Goal: Task Accomplishment & Management: Manage account settings

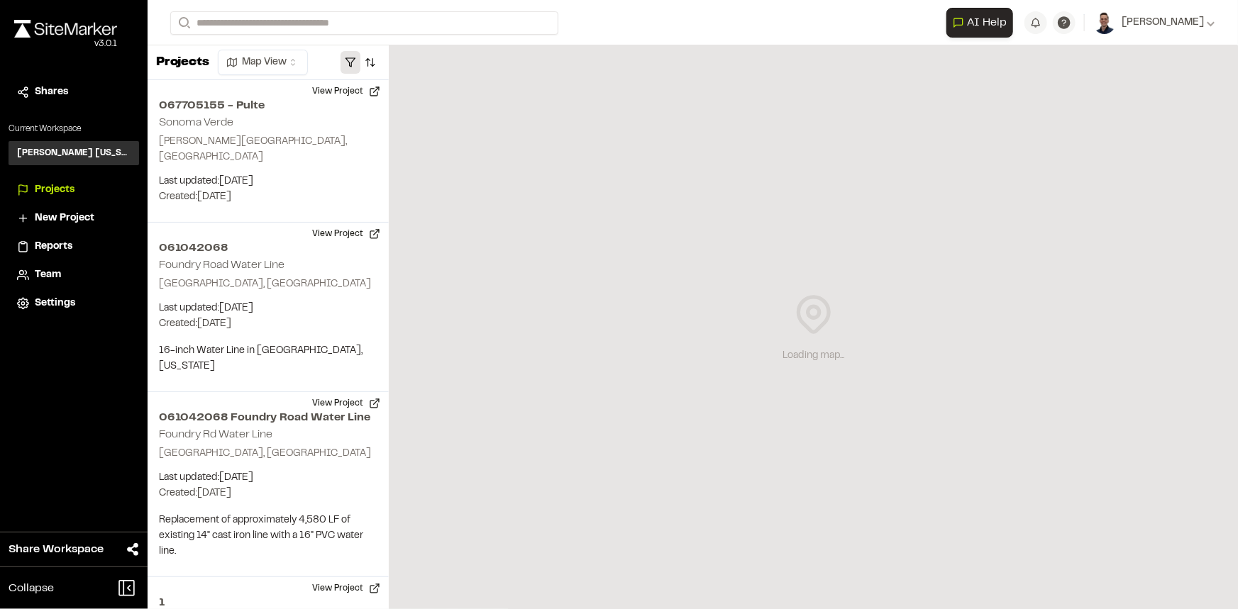
click at [355, 55] on button "button" at bounding box center [351, 62] width 20 height 23
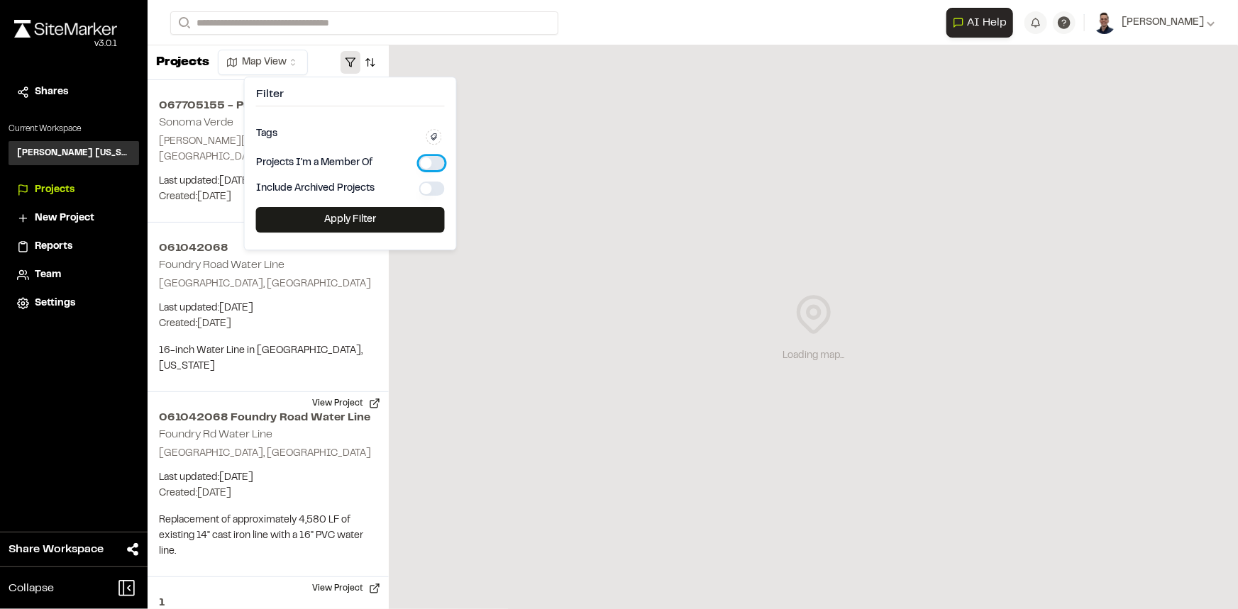
drag, startPoint x: 426, startPoint y: 162, endPoint x: 410, endPoint y: 184, distance: 26.8
click at [426, 162] on button "button" at bounding box center [432, 163] width 26 height 14
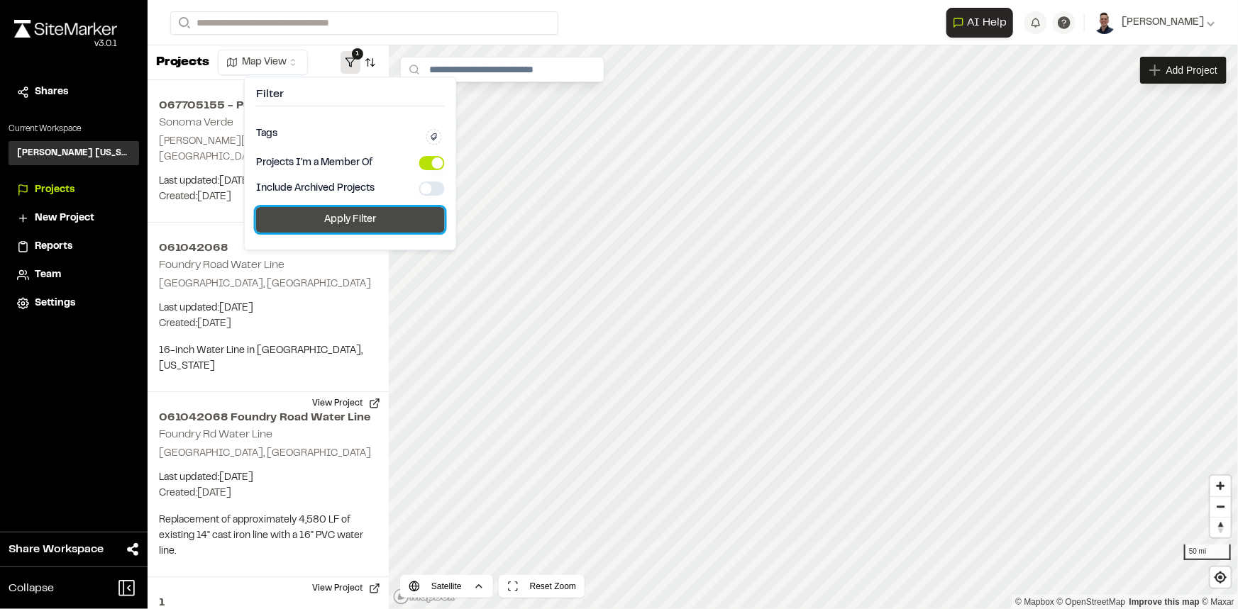
click at [397, 213] on button "Apply Filter" at bounding box center [350, 220] width 189 height 26
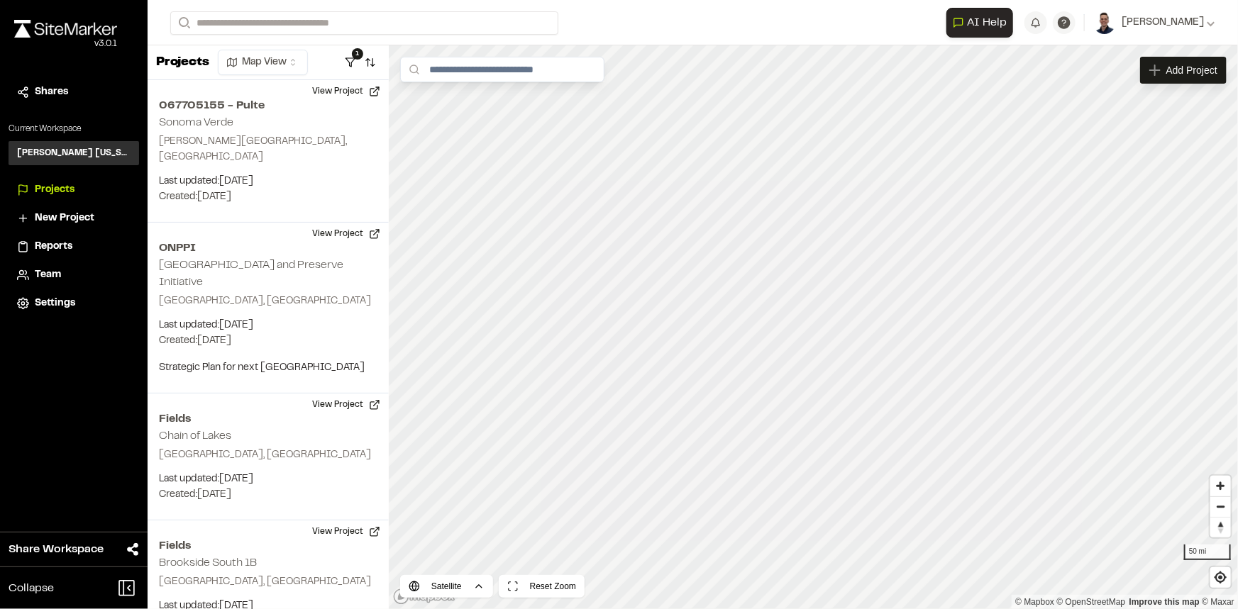
click at [57, 273] on span "Team" at bounding box center [48, 275] width 26 height 16
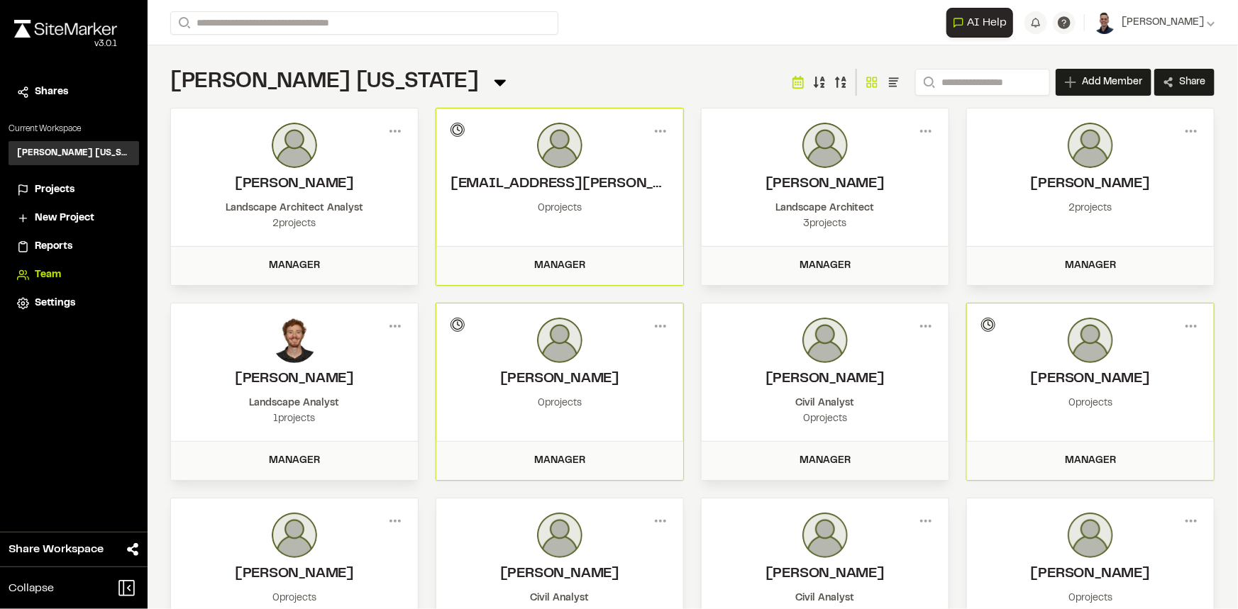
click at [1101, 76] on span "Add Member" at bounding box center [1112, 82] width 60 height 14
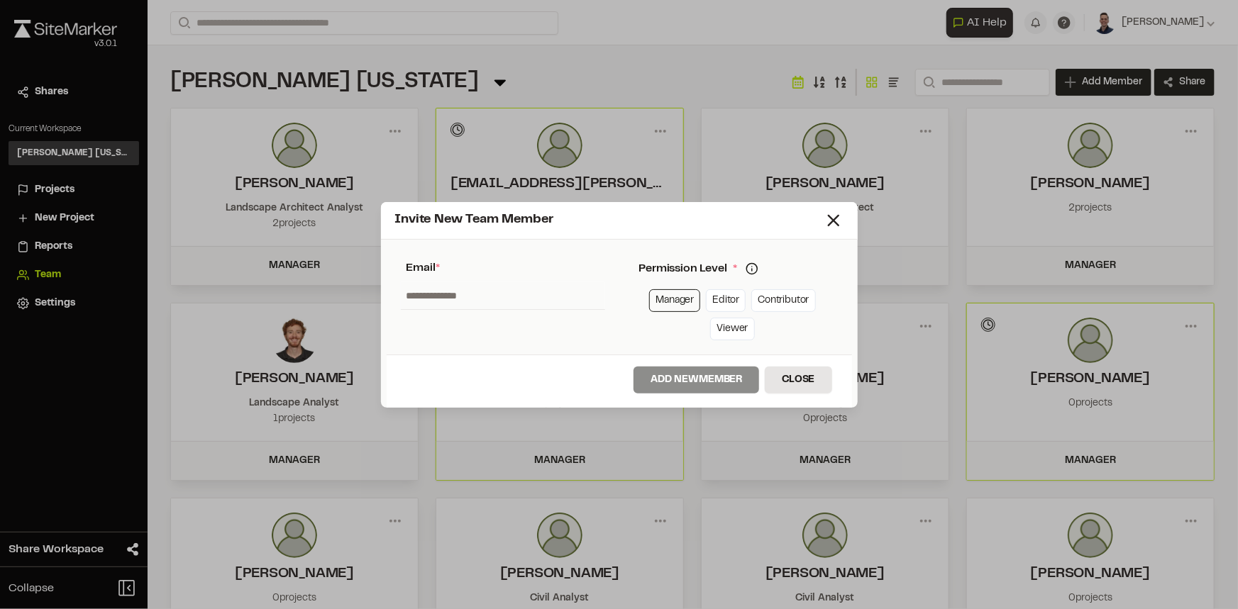
click at [659, 294] on link "Manager" at bounding box center [674, 300] width 51 height 23
click at [575, 294] on input "text" at bounding box center [503, 295] width 204 height 27
click at [424, 291] on input "**********" at bounding box center [503, 295] width 204 height 27
type input "**********"
click at [688, 374] on button "Add New Member" at bounding box center [697, 380] width 126 height 27
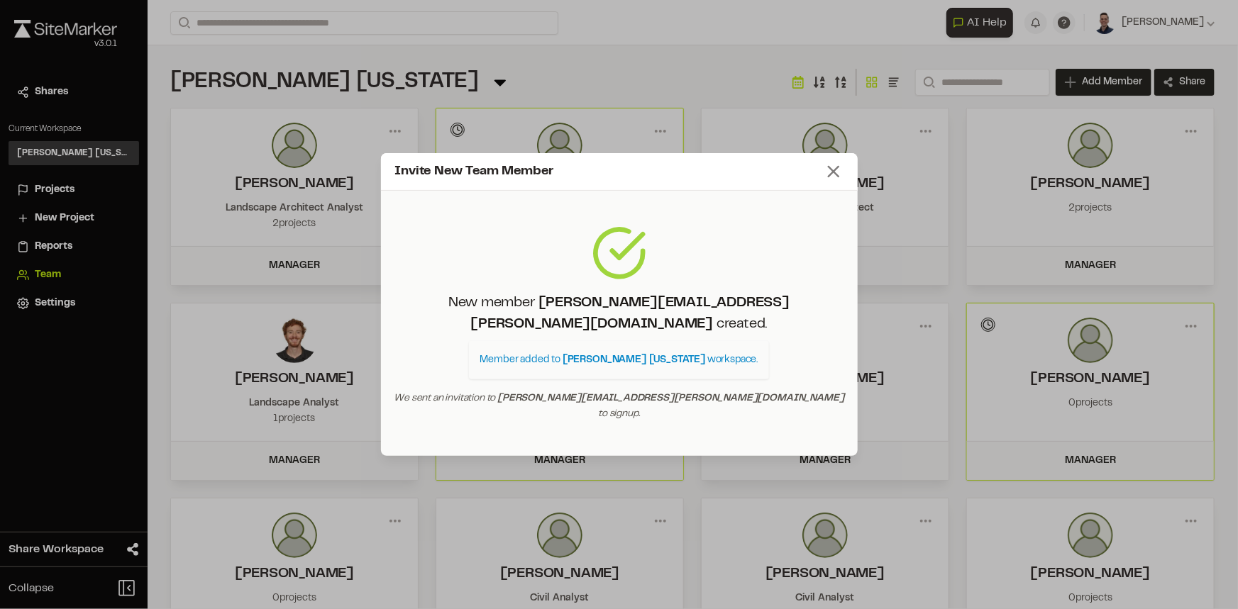
click at [832, 182] on icon at bounding box center [834, 172] width 20 height 20
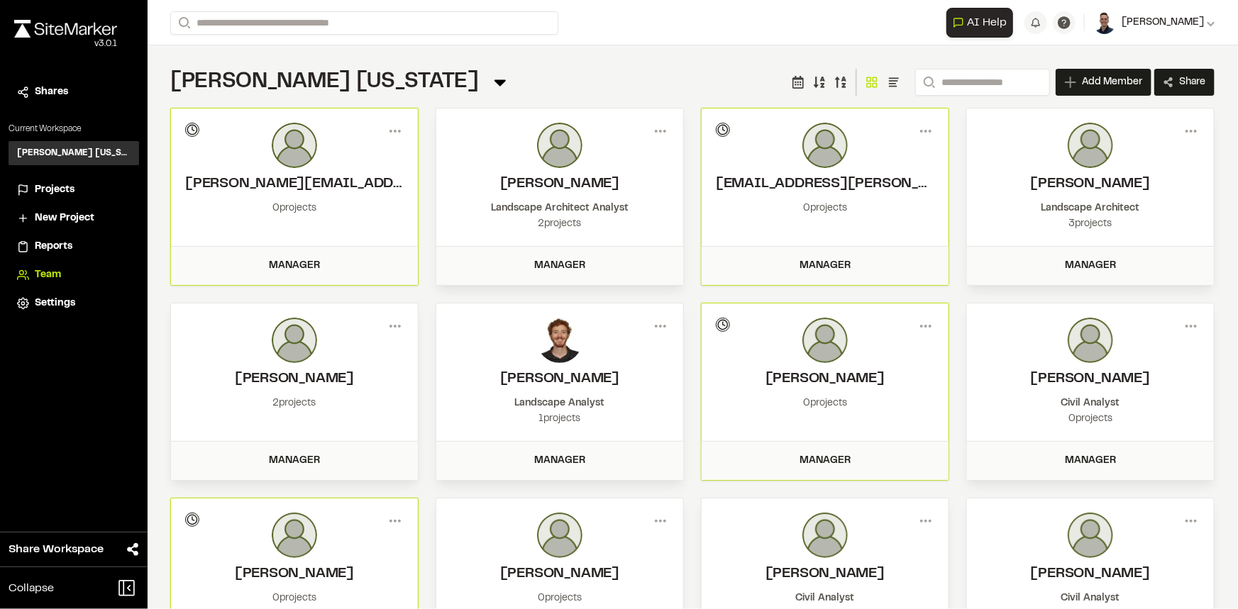
click at [1171, 15] on span "[PERSON_NAME]" at bounding box center [1163, 23] width 82 height 16
click at [1111, 84] on link "Settings" at bounding box center [1152, 88] width 123 height 21
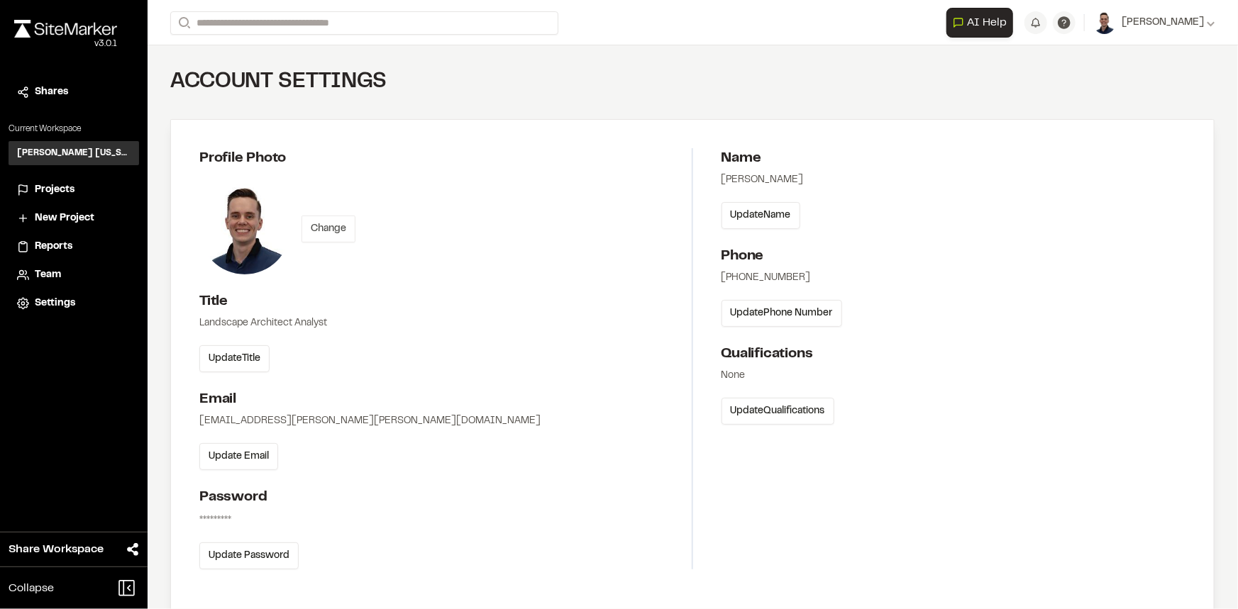
click at [333, 236] on button "Change" at bounding box center [329, 229] width 54 height 27
click at [338, 230] on button "Change" at bounding box center [329, 229] width 54 height 27
click at [324, 235] on button "Save Photo" at bounding box center [337, 229] width 70 height 27
click at [55, 189] on span "Projects" at bounding box center [55, 190] width 40 height 16
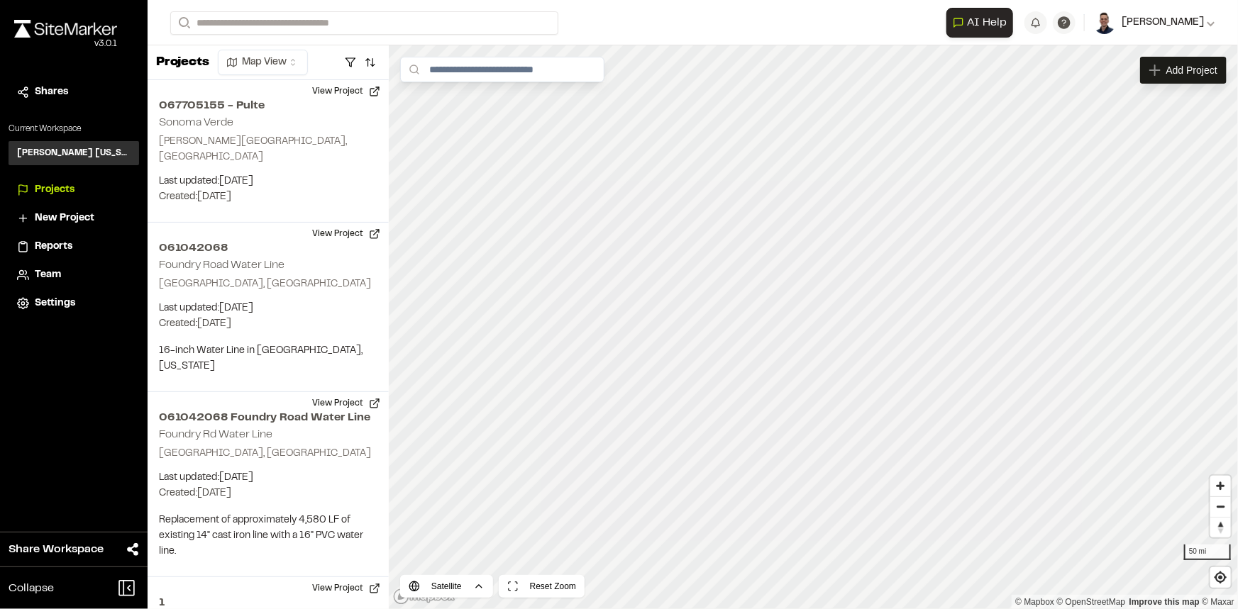
click at [1164, 24] on span "[PERSON_NAME]" at bounding box center [1163, 23] width 82 height 16
click at [1119, 85] on link "Settings" at bounding box center [1152, 88] width 123 height 21
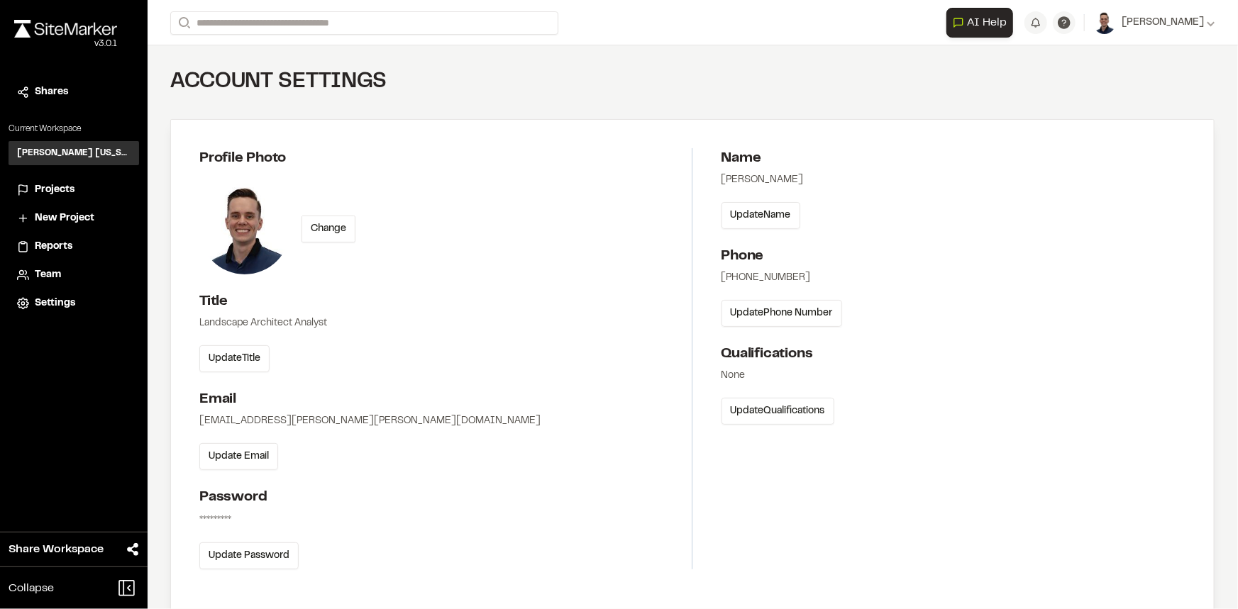
click at [43, 276] on span "Team" at bounding box center [48, 275] width 26 height 16
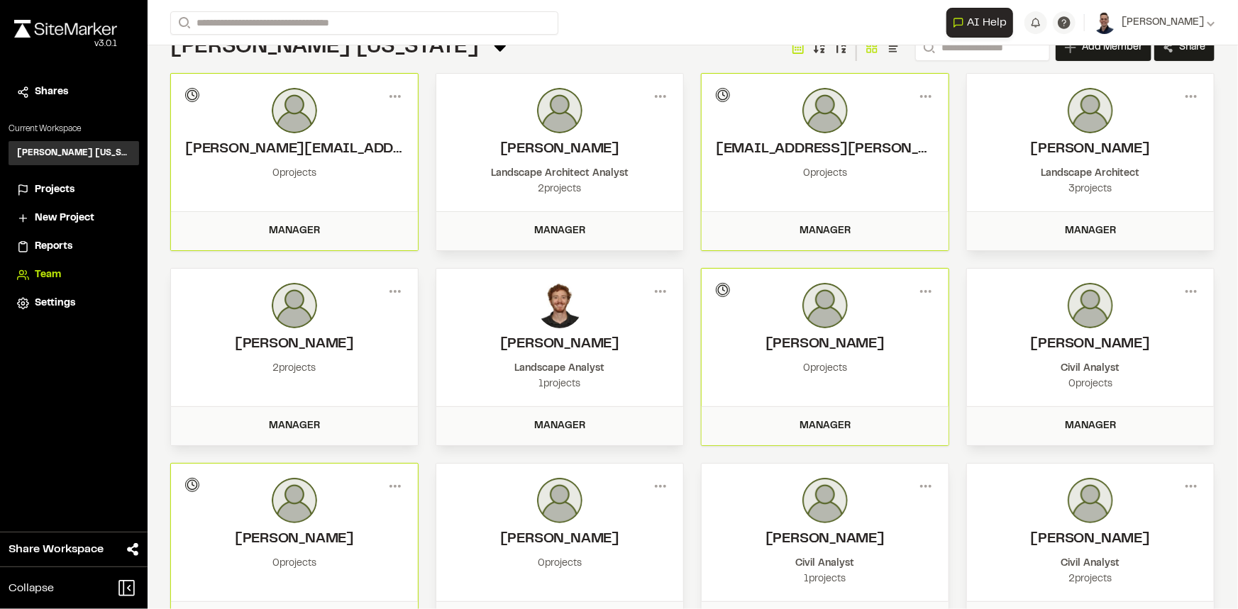
scroll to position [136, 0]
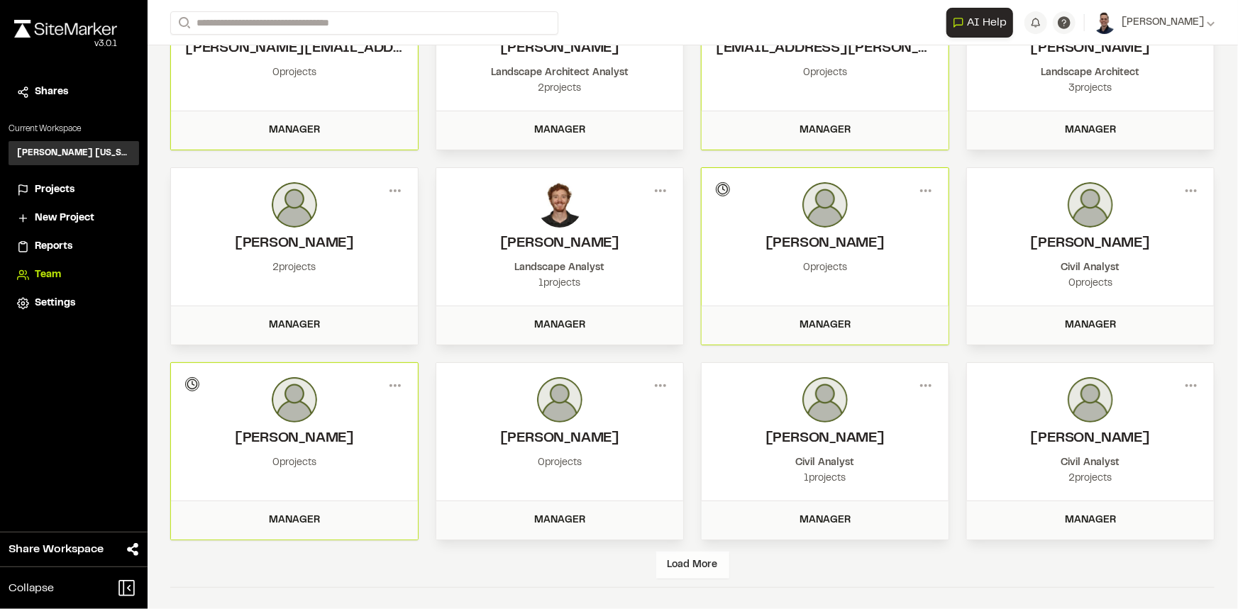
click at [680, 561] on div "Load More" at bounding box center [692, 565] width 73 height 27
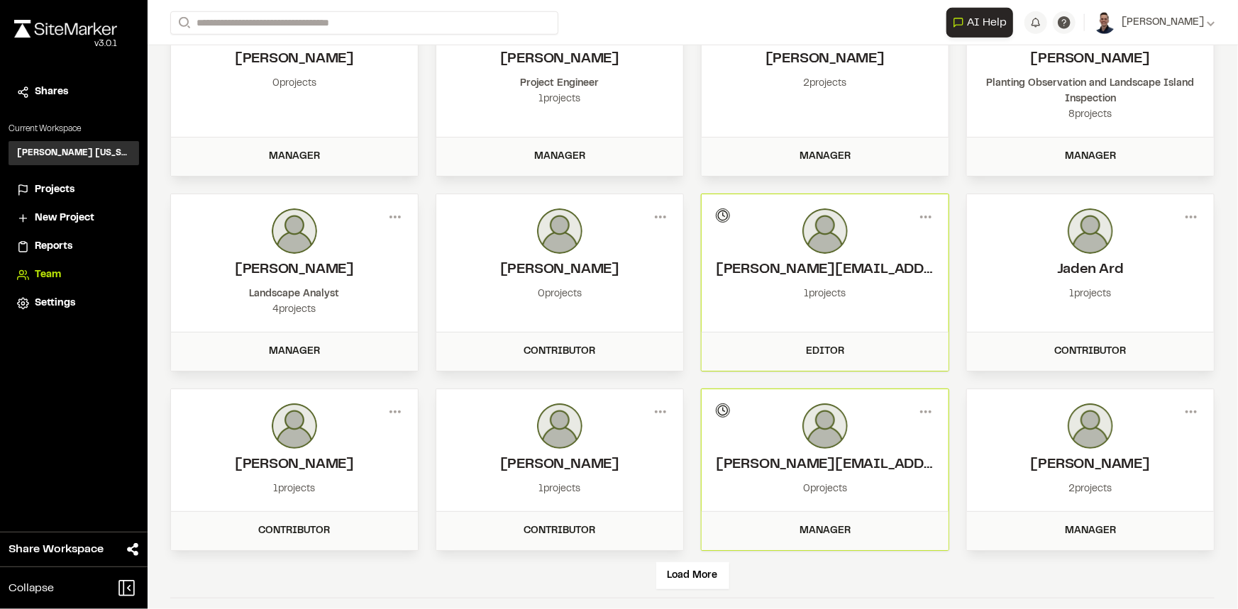
scroll to position [720, 0]
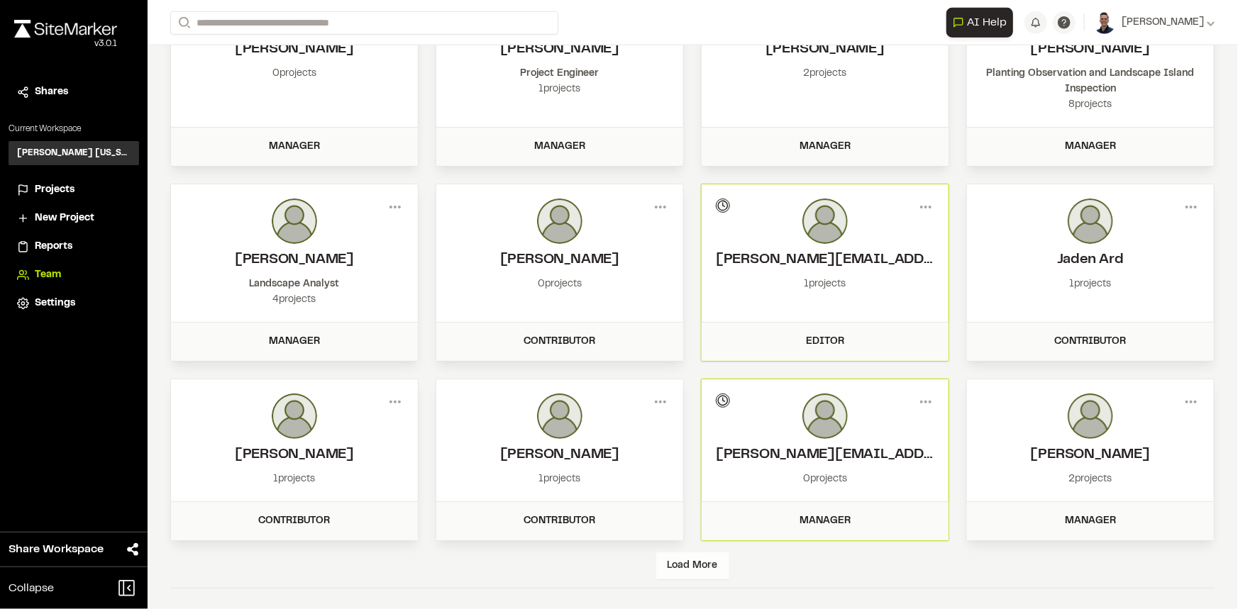
click at [677, 560] on div "Load More" at bounding box center [692, 566] width 73 height 27
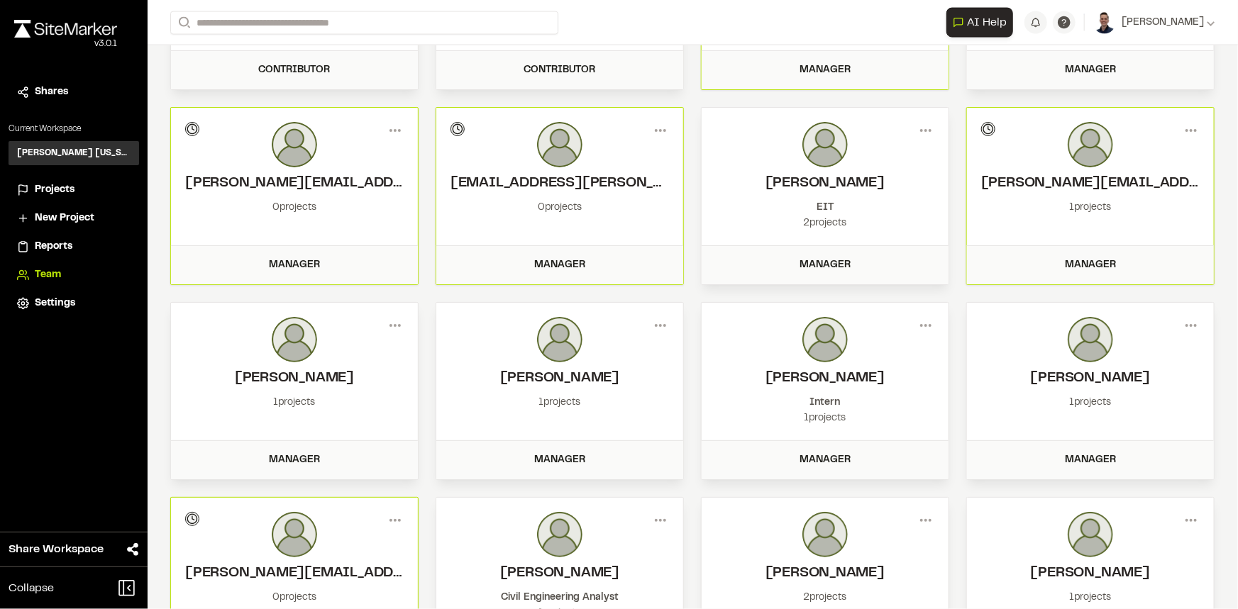
scroll to position [1306, 0]
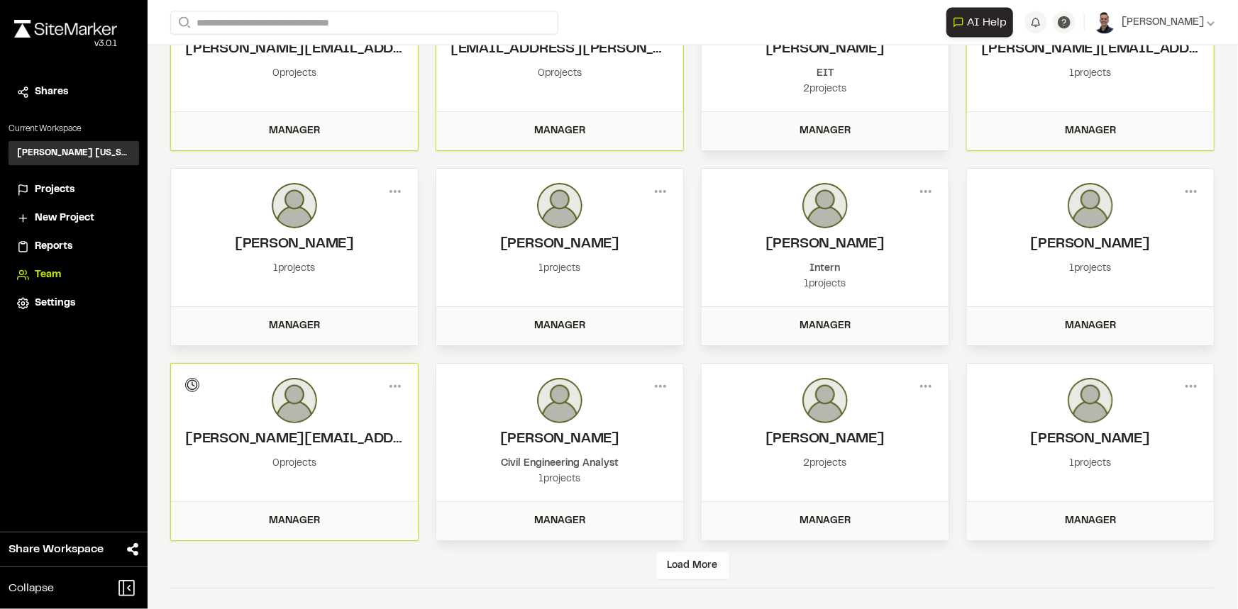
click at [697, 566] on div "Load More" at bounding box center [692, 566] width 73 height 27
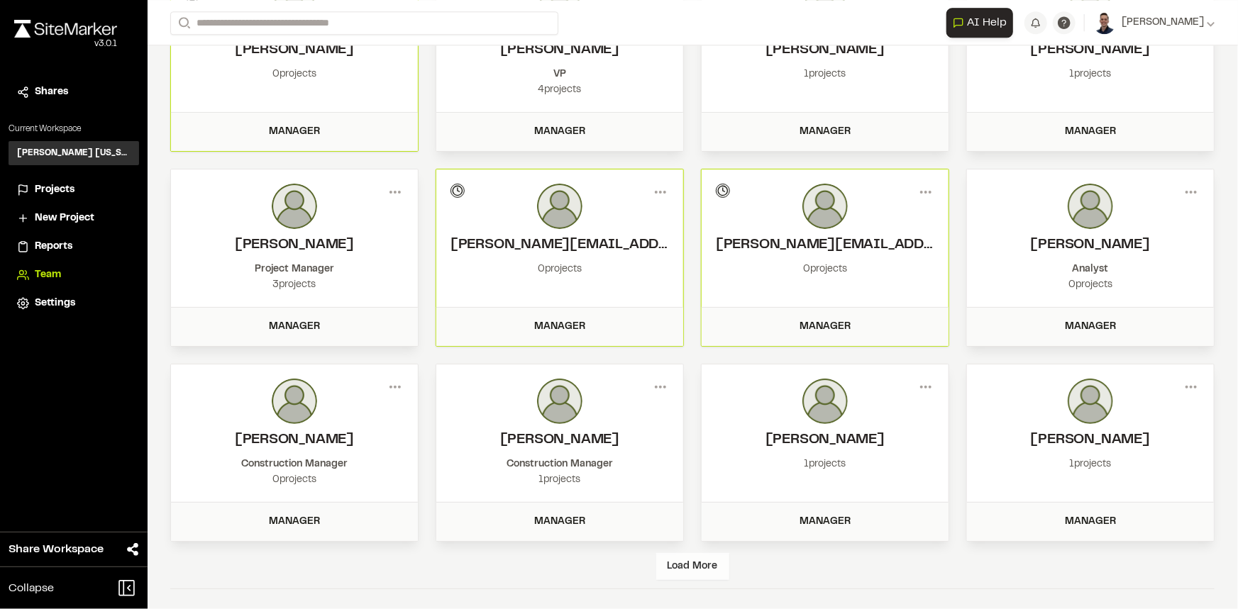
click at [717, 563] on div "Load More" at bounding box center [692, 566] width 73 height 27
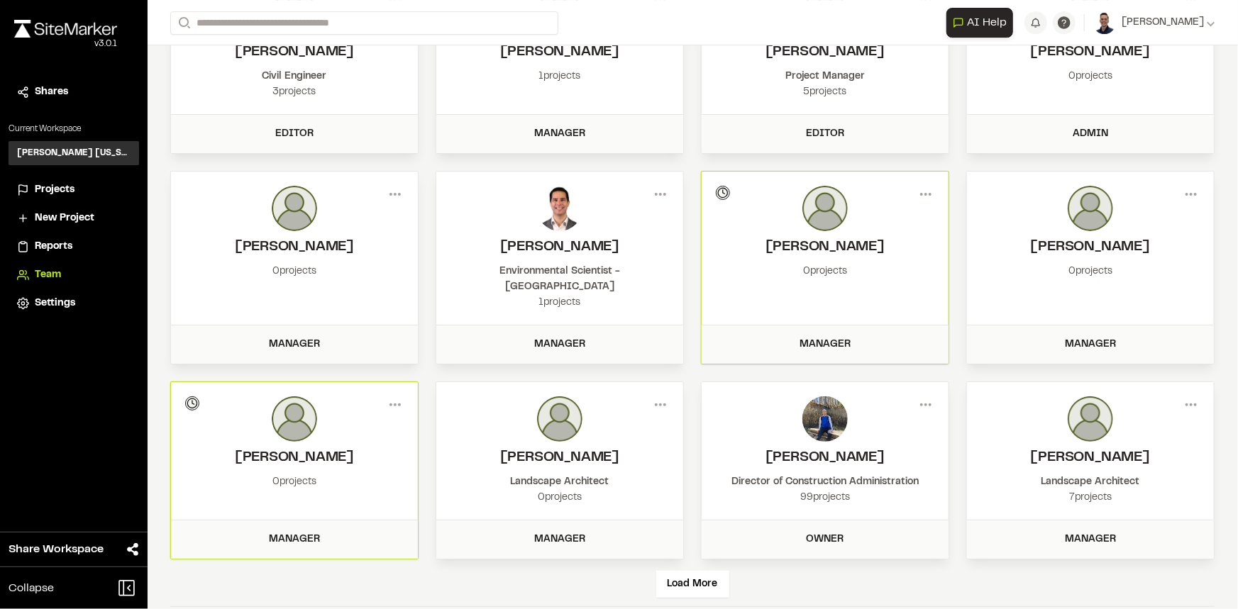
scroll to position [2475, 0]
click at [709, 570] on div "Load More" at bounding box center [692, 583] width 73 height 27
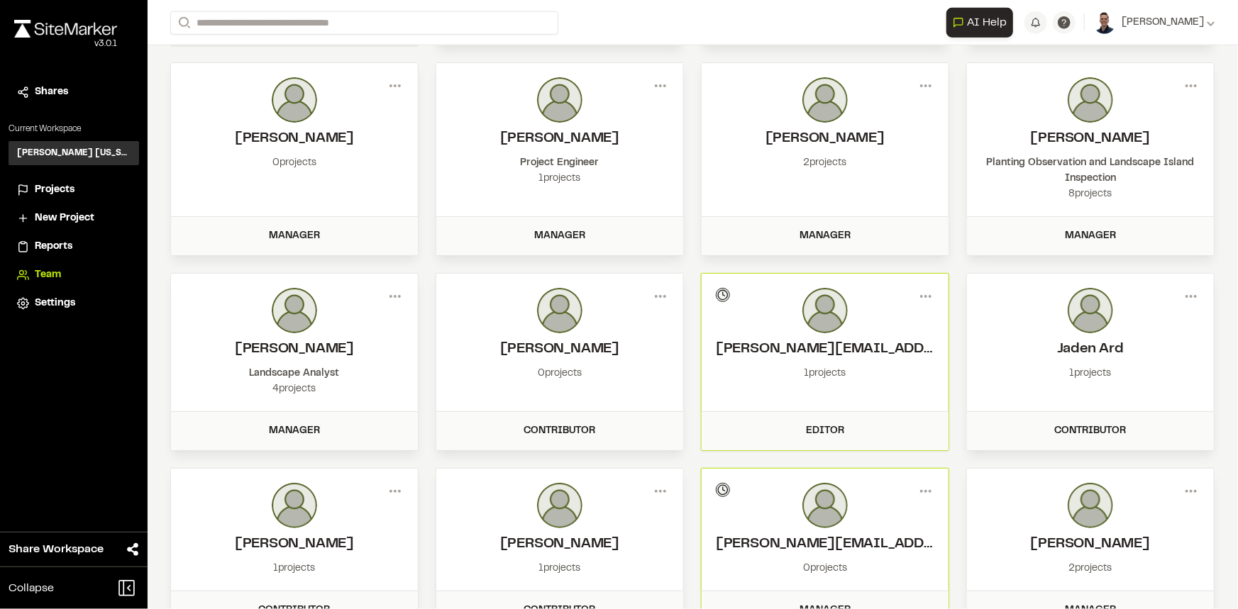
scroll to position [595, 0]
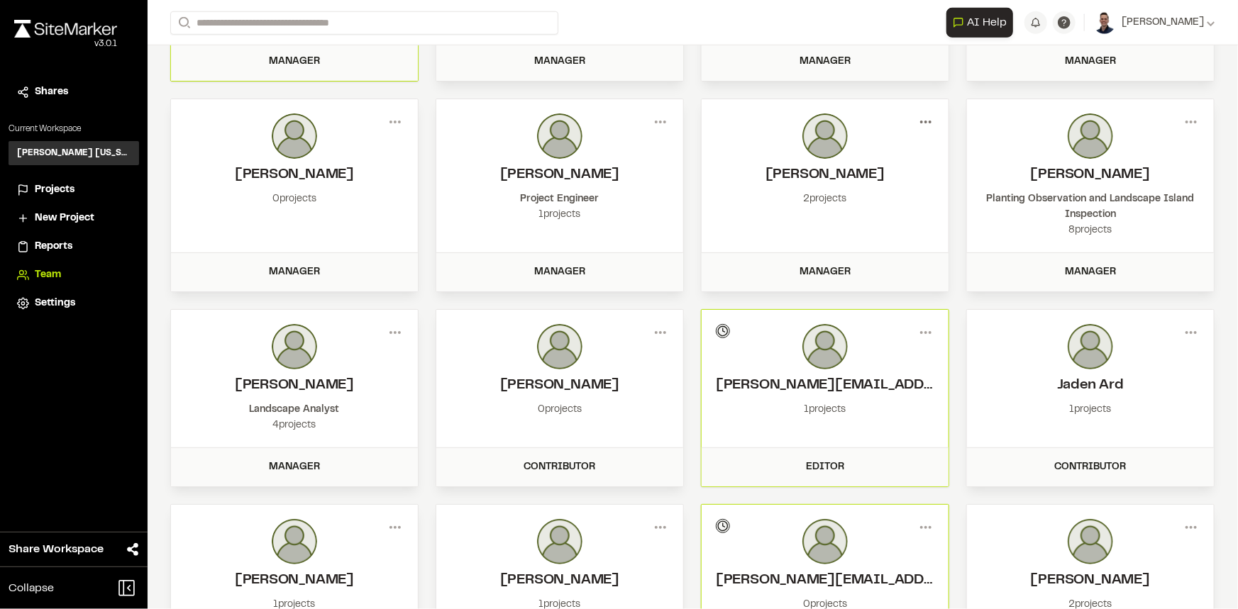
click at [925, 121] on icon at bounding box center [926, 122] width 23 height 23
click at [856, 155] on div "View" at bounding box center [874, 151] width 123 height 21
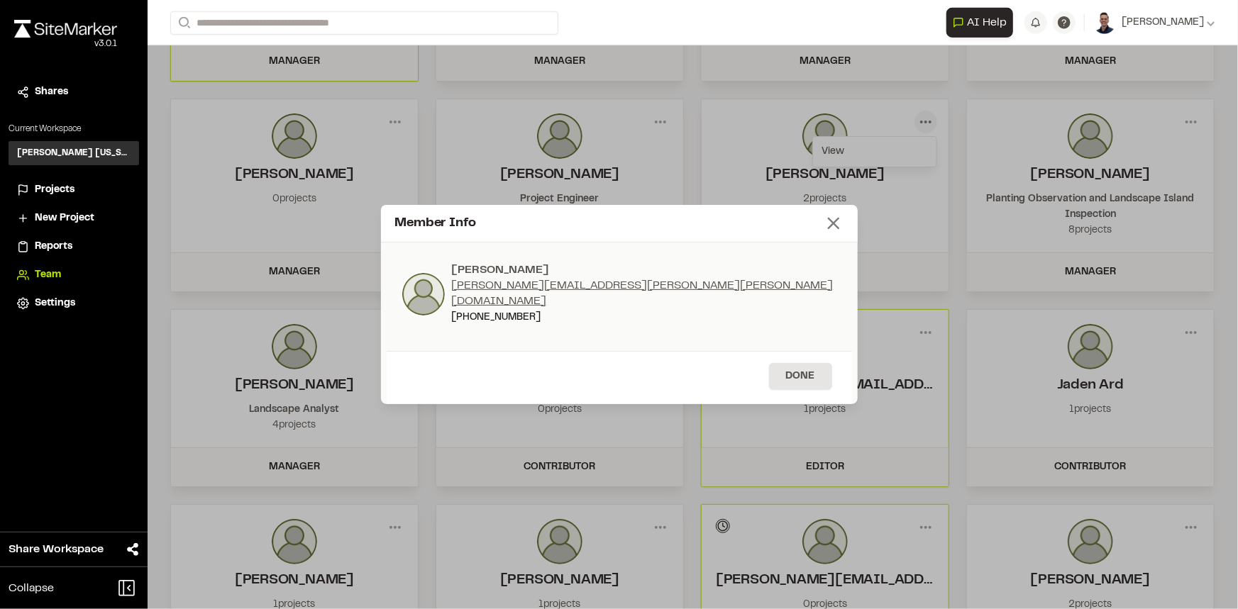
click at [829, 228] on line at bounding box center [834, 224] width 10 height 10
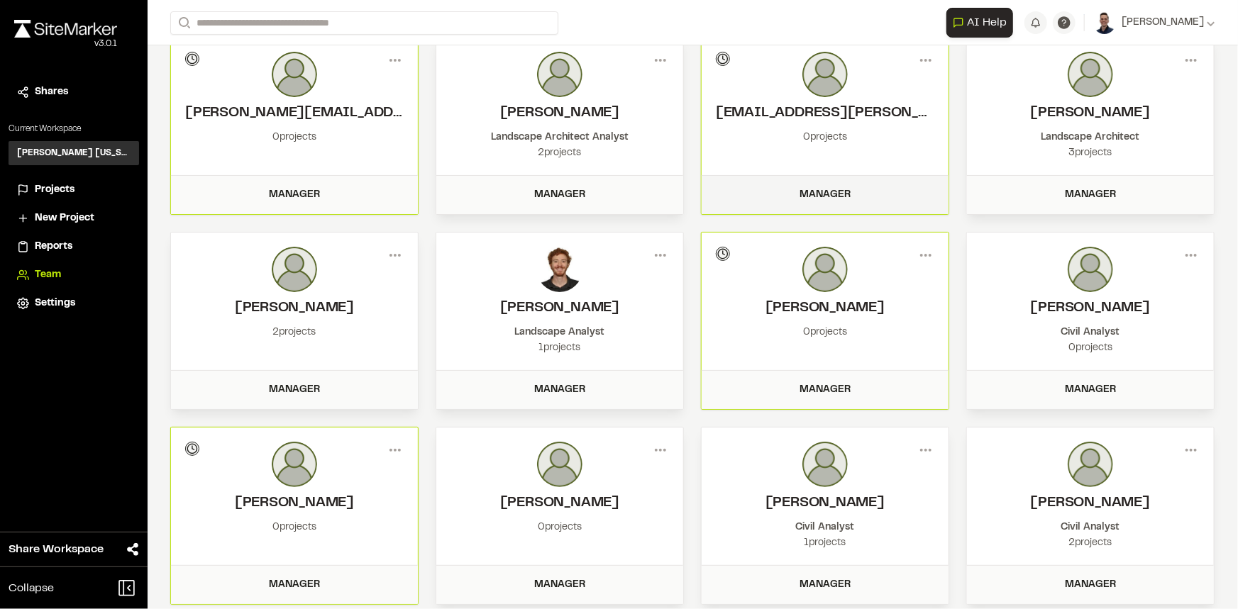
scroll to position [0, 0]
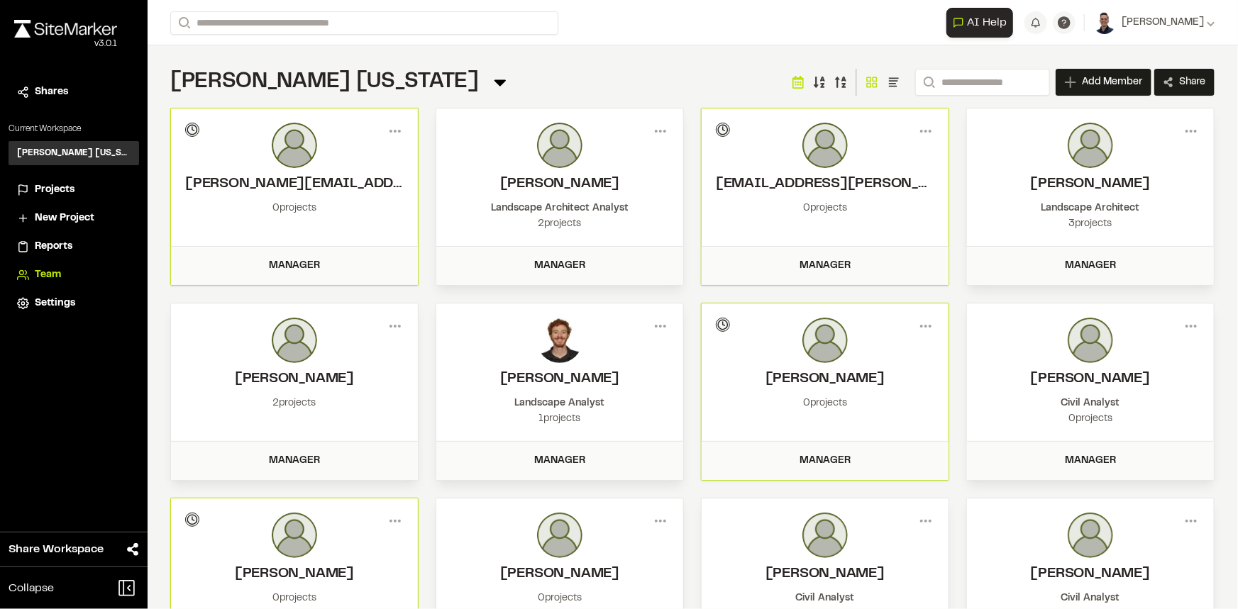
click at [490, 79] on icon at bounding box center [500, 82] width 20 height 20
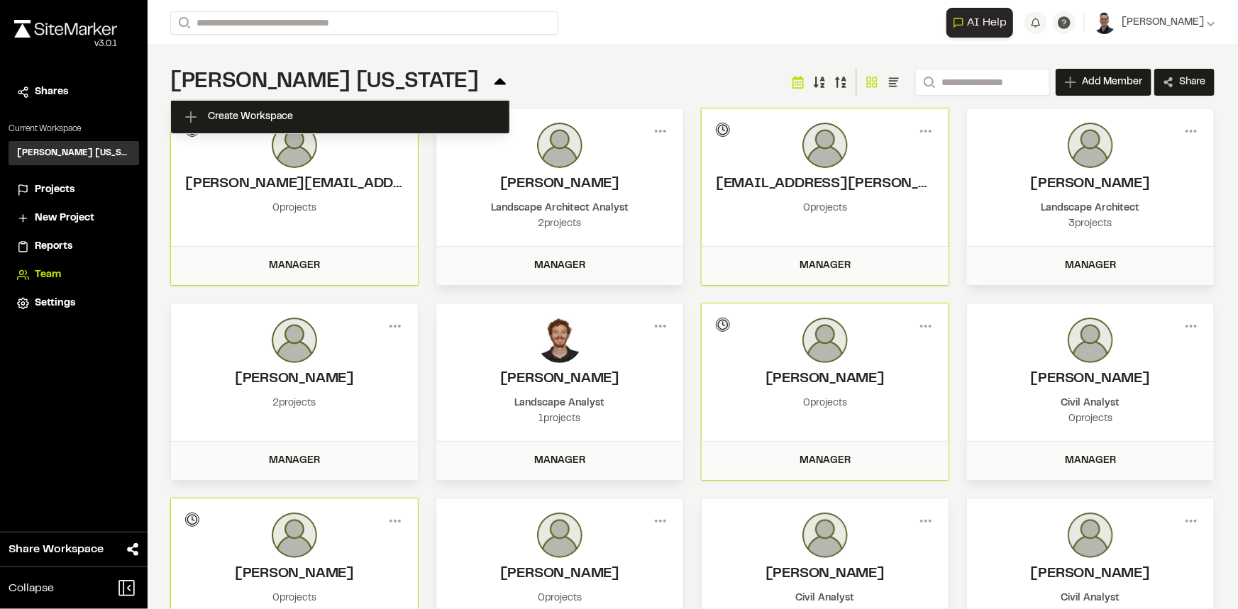
click at [887, 77] on icon at bounding box center [894, 82] width 14 height 14
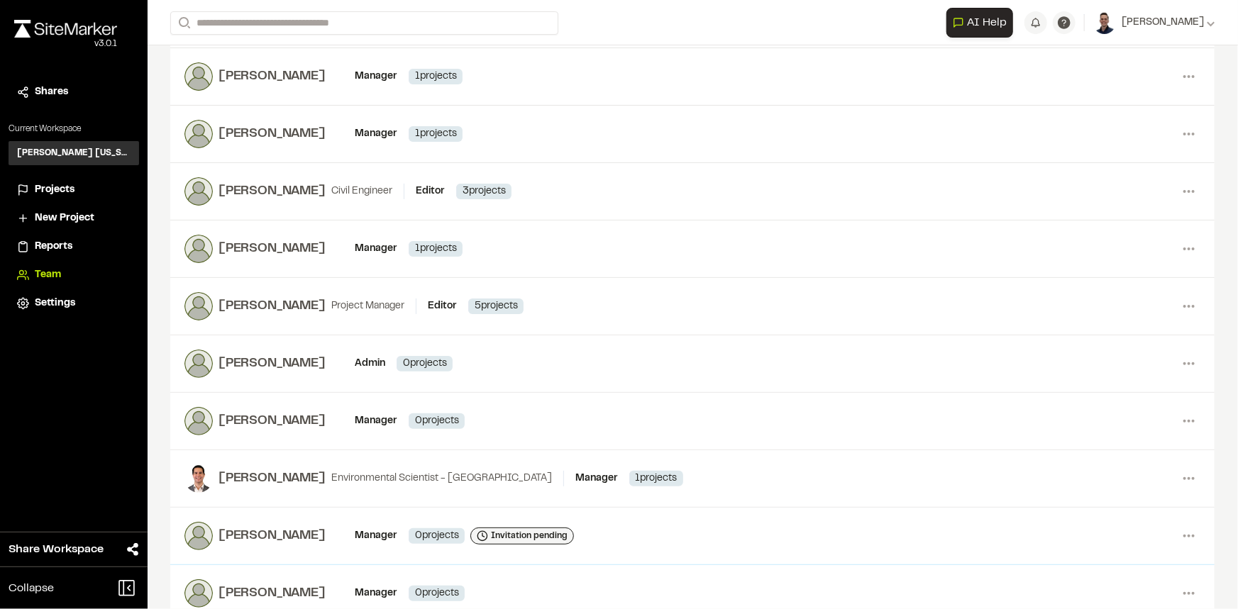
scroll to position [2700, 0]
